Goal: Register for event/course

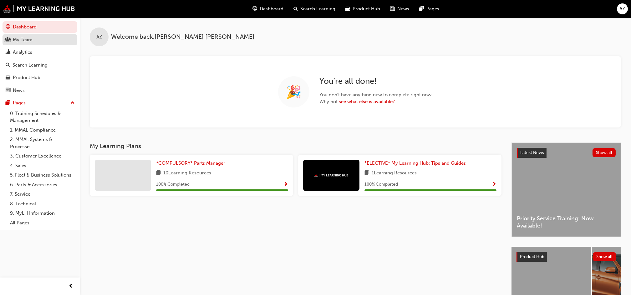
click at [32, 38] on div "My Team" at bounding box center [23, 39] width 20 height 7
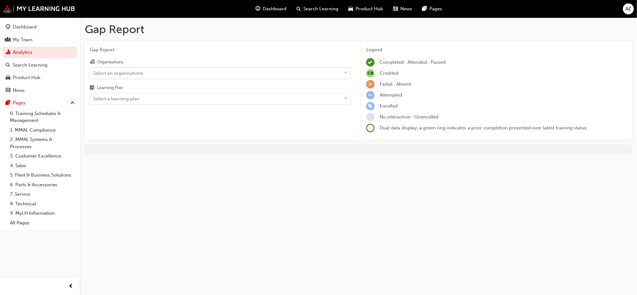
click at [144, 77] on div "Select an organisations" at bounding box center [215, 73] width 251 height 11
click at [94, 75] on input "Organisations Select an organisations" at bounding box center [93, 72] width 1 height 5
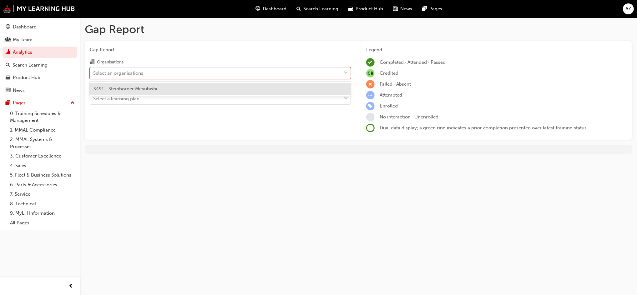
click at [134, 90] on span "S491 - Steinborner Mitsubishi" at bounding box center [126, 89] width 64 height 6
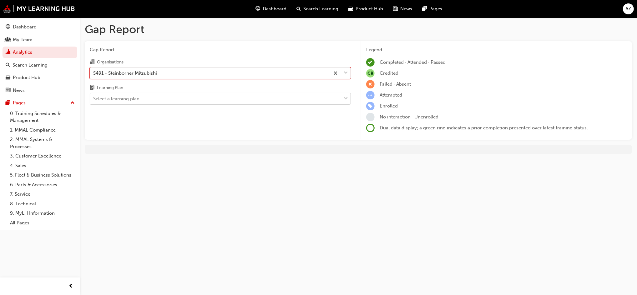
click at [139, 101] on div "Select a learning plan" at bounding box center [116, 98] width 46 height 7
click at [94, 101] on input "Learning Plan Select a learning plan" at bounding box center [93, 98] width 1 height 5
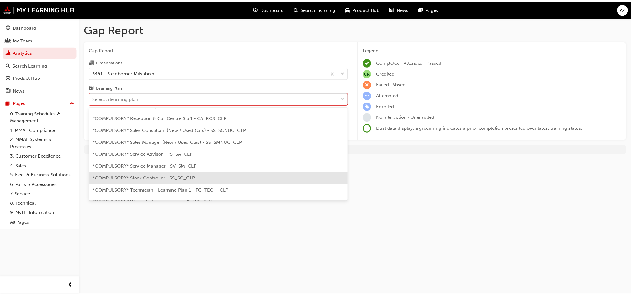
scroll to position [198, 0]
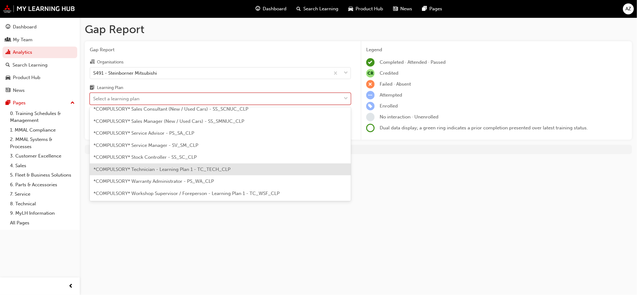
click at [198, 171] on span "*COMPULSORY* Technician - Learning Plan 1 - TC_TECH_CLP" at bounding box center [162, 170] width 137 height 6
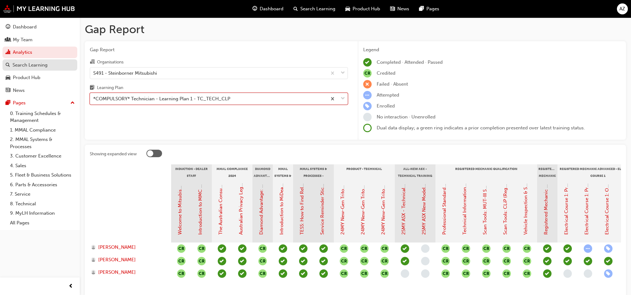
click at [48, 66] on div "Search Learning" at bounding box center [40, 65] width 69 height 8
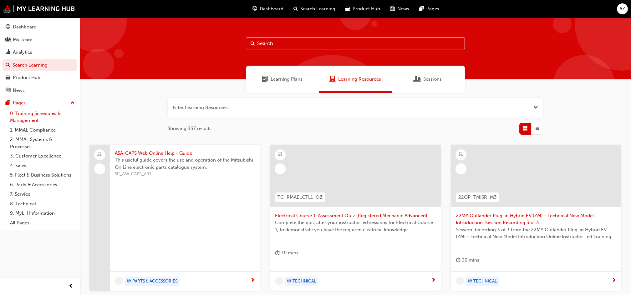
click at [48, 111] on link "0. Training Schedules & Management" at bounding box center [43, 117] width 70 height 17
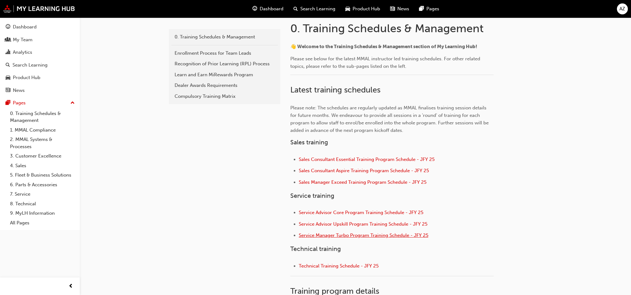
scroll to position [135, 0]
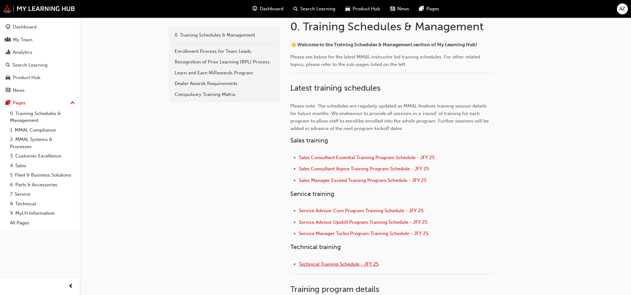
click at [343, 264] on span "Technical Training Schedule - JFY 25" at bounding box center [339, 265] width 80 height 6
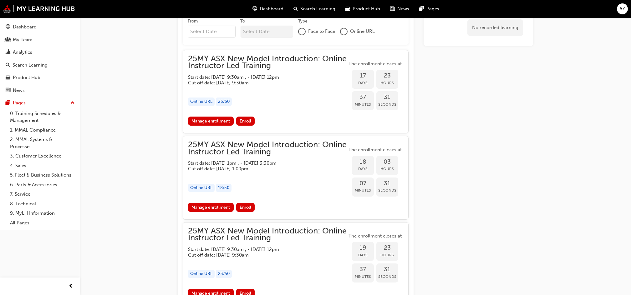
scroll to position [398, 0]
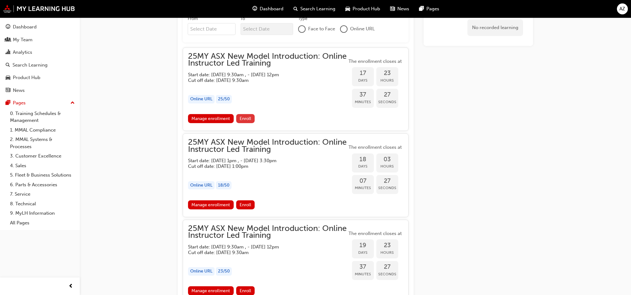
click at [250, 116] on span "Enroll" at bounding box center [246, 118] width 12 height 5
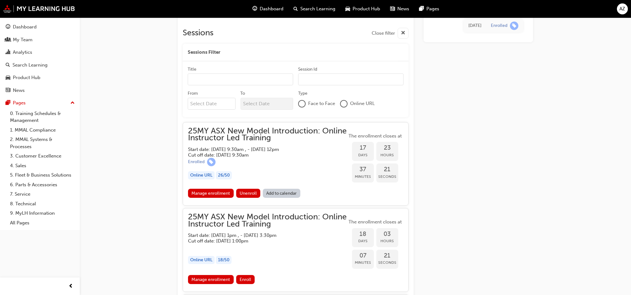
scroll to position [325, 0]
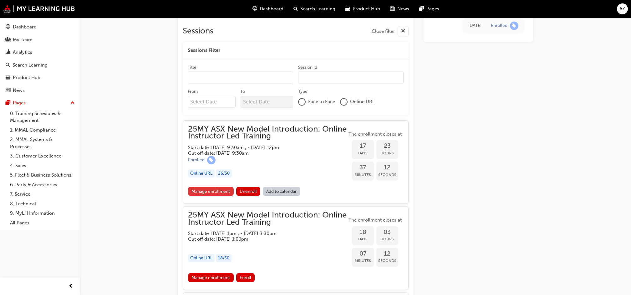
click at [203, 192] on link "Manage enrollment" at bounding box center [211, 191] width 46 height 9
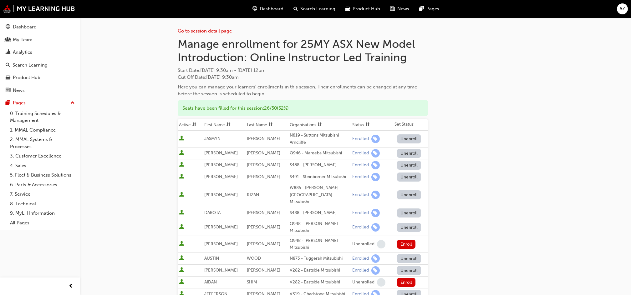
click at [401, 177] on button "Unenroll" at bounding box center [409, 177] width 24 height 9
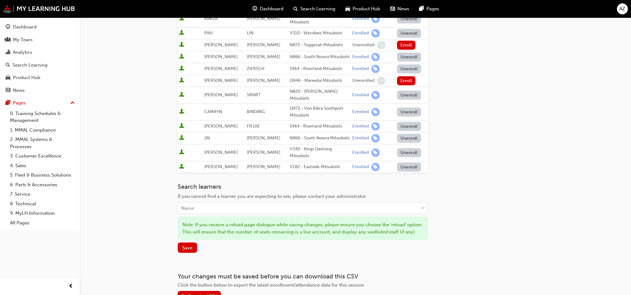
scroll to position [417, 0]
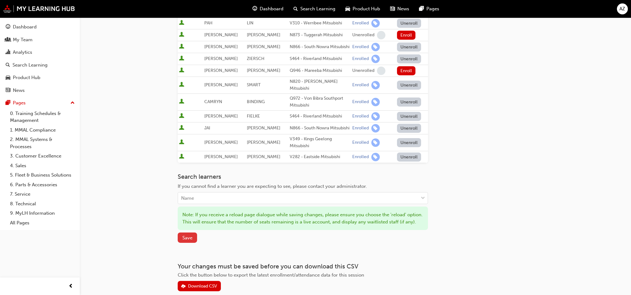
click at [184, 233] on button "Save" at bounding box center [187, 238] width 19 height 10
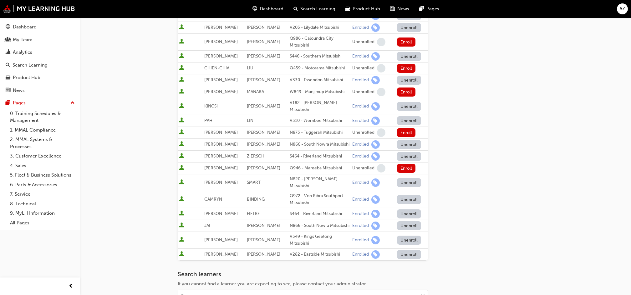
scroll to position [381, 0]
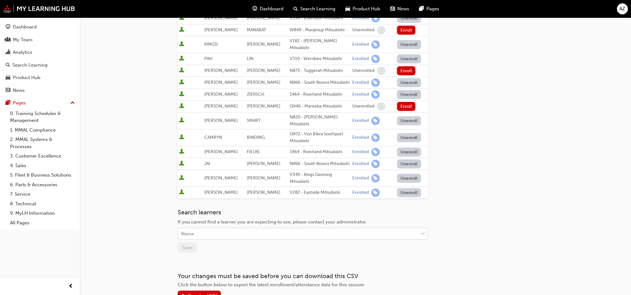
click at [212, 229] on div "Name" at bounding box center [298, 234] width 240 height 11
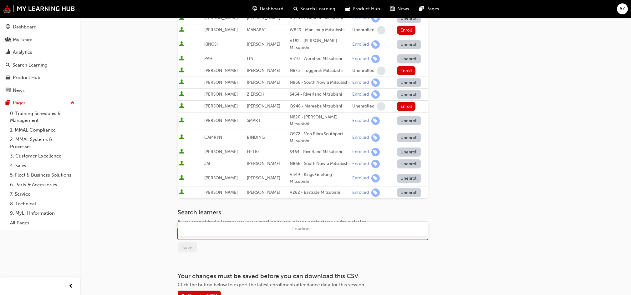
type input "sommervi"
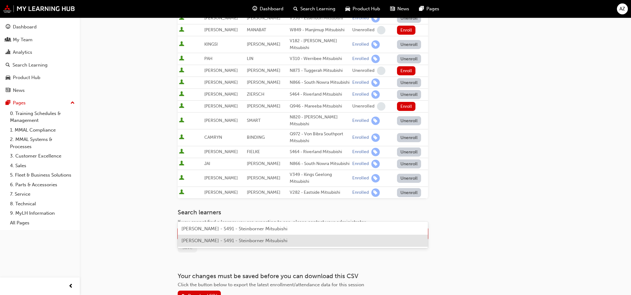
click at [209, 239] on span "PAUL SOMMERVILLE - S491 - Steinborner Mitsubishi" at bounding box center [234, 241] width 106 height 6
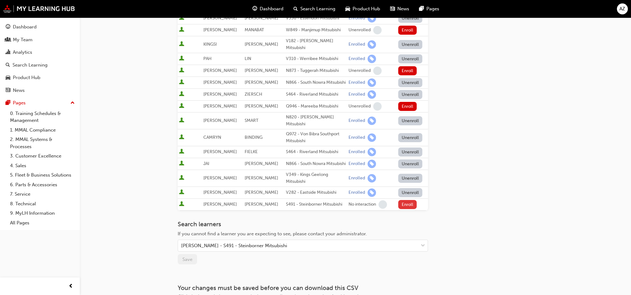
click at [407, 200] on button "Enroll" at bounding box center [407, 204] width 19 height 9
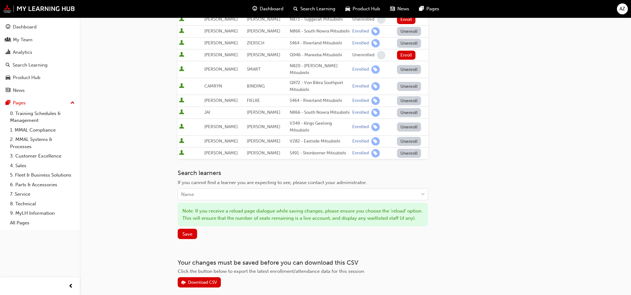
scroll to position [447, 0]
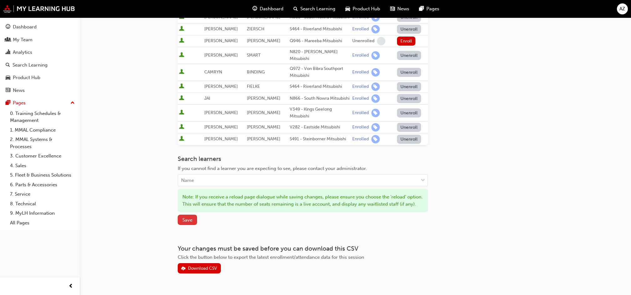
click at [192, 217] on span "Save" at bounding box center [187, 220] width 10 height 6
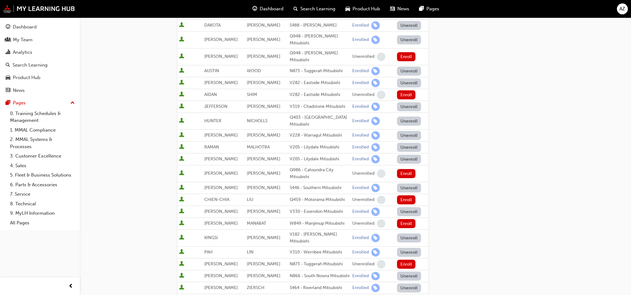
scroll to position [365, 0]
